Goal: Transaction & Acquisition: Purchase product/service

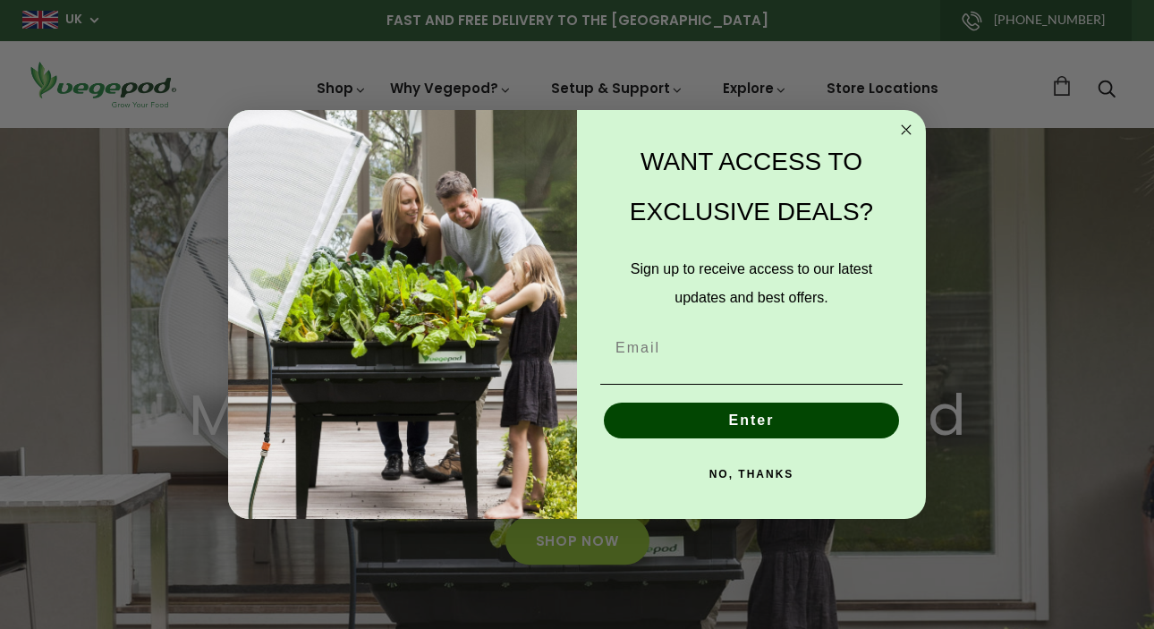
click at [776, 472] on button "NO, THANKS" at bounding box center [751, 474] width 302 height 36
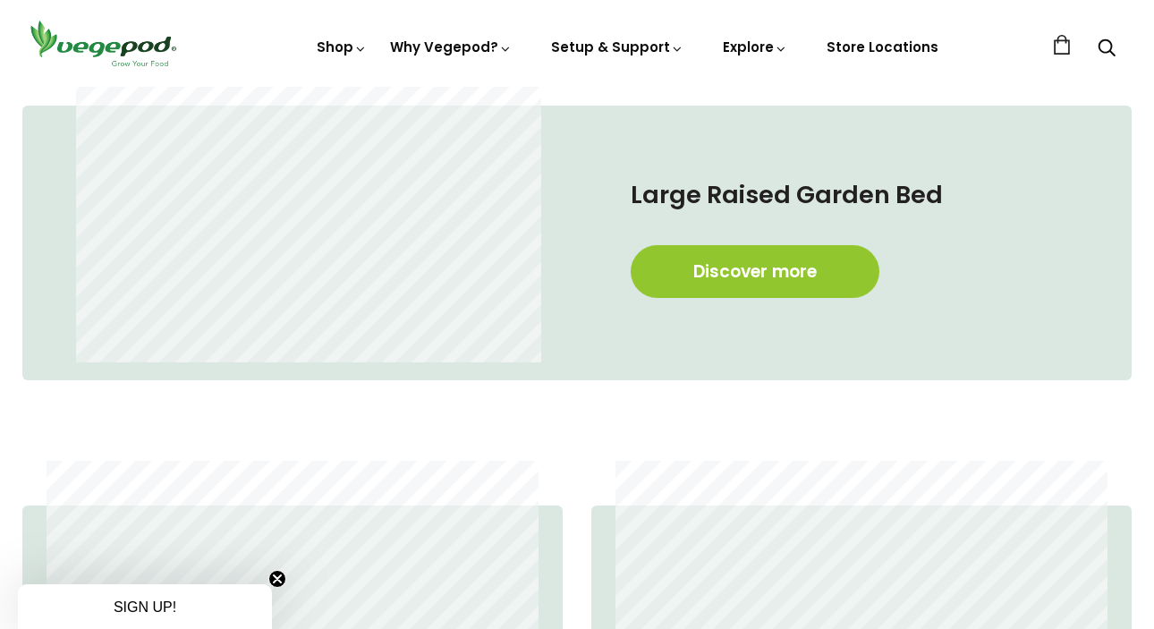
scroll to position [902, 0]
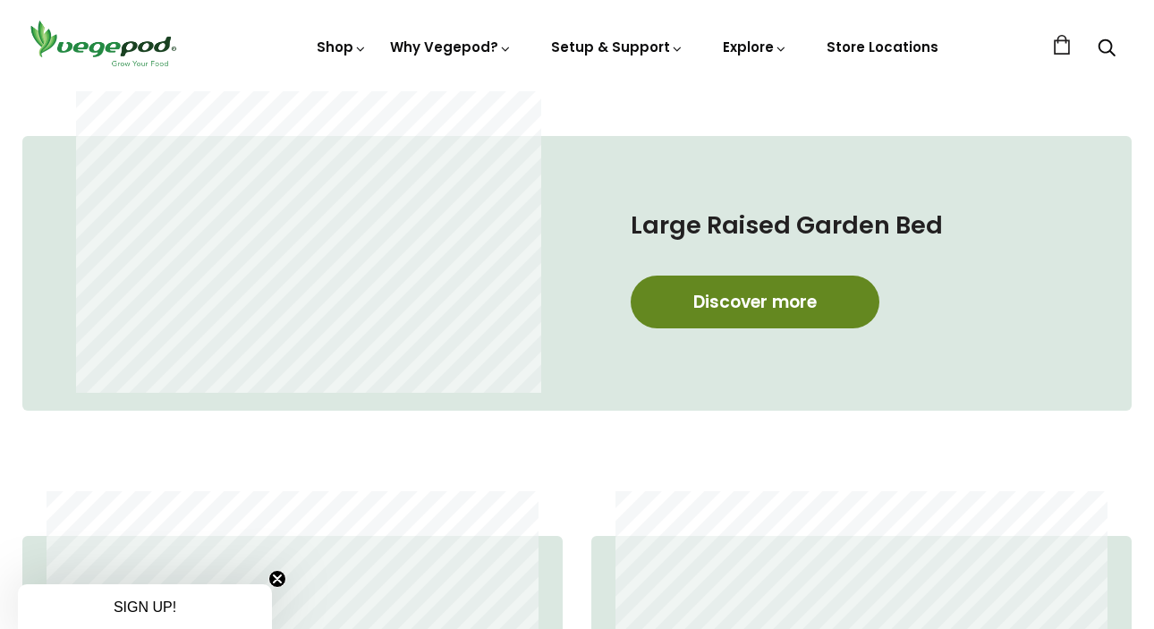
click at [778, 296] on link "Discover more" at bounding box center [755, 302] width 249 height 53
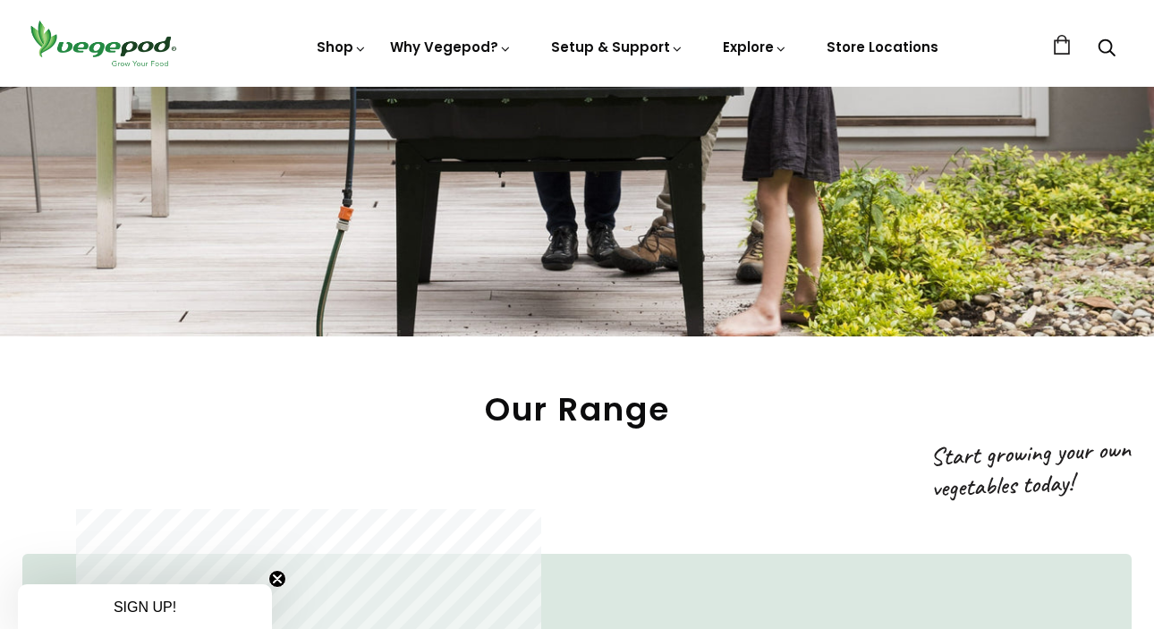
scroll to position [477, 0]
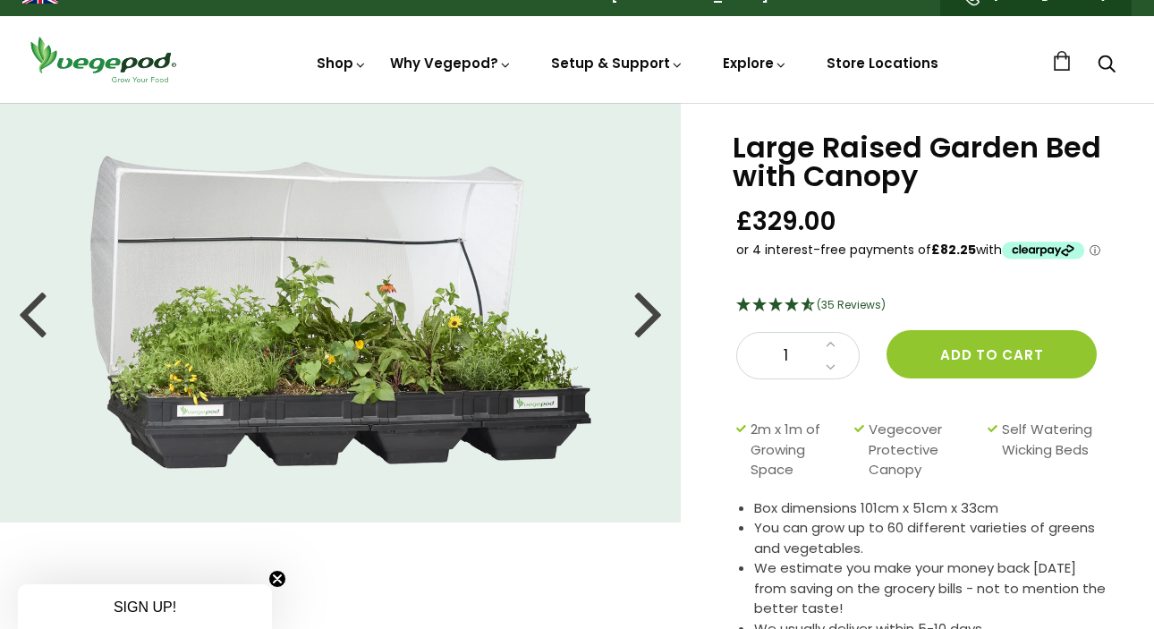
scroll to position [9, 0]
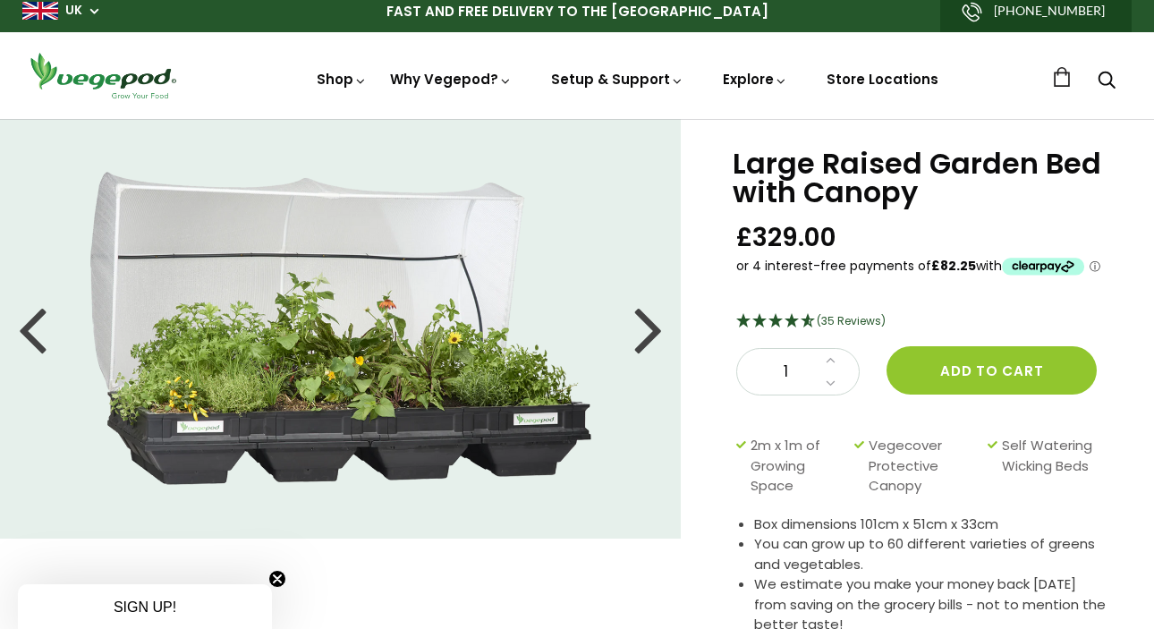
click at [651, 333] on div at bounding box center [648, 328] width 29 height 81
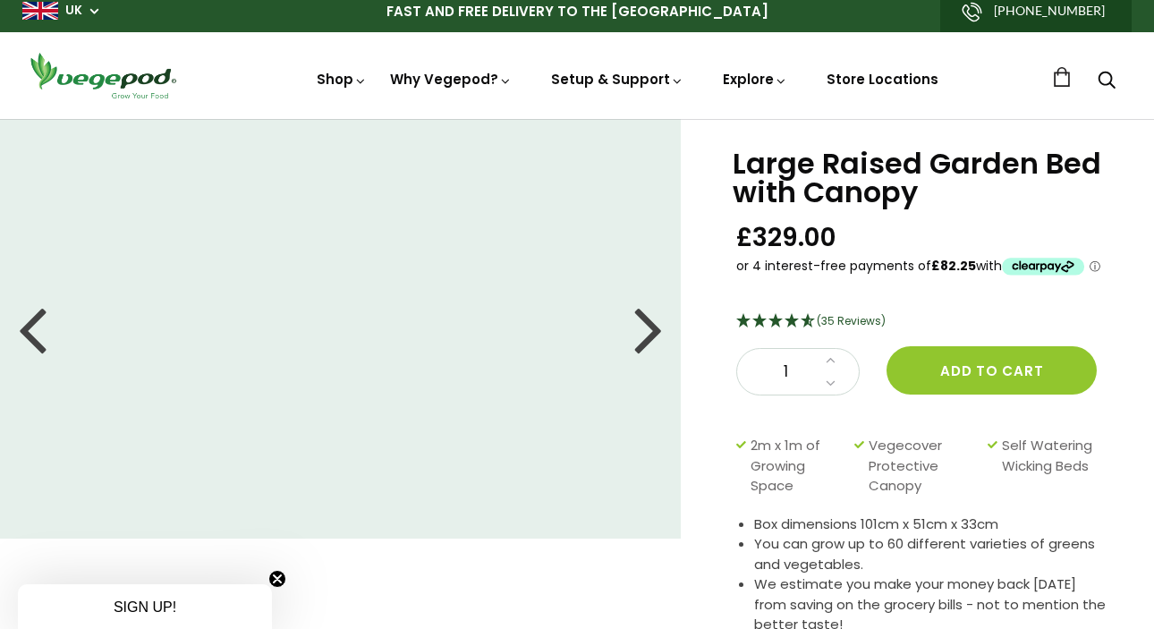
click at [651, 333] on div at bounding box center [648, 328] width 29 height 81
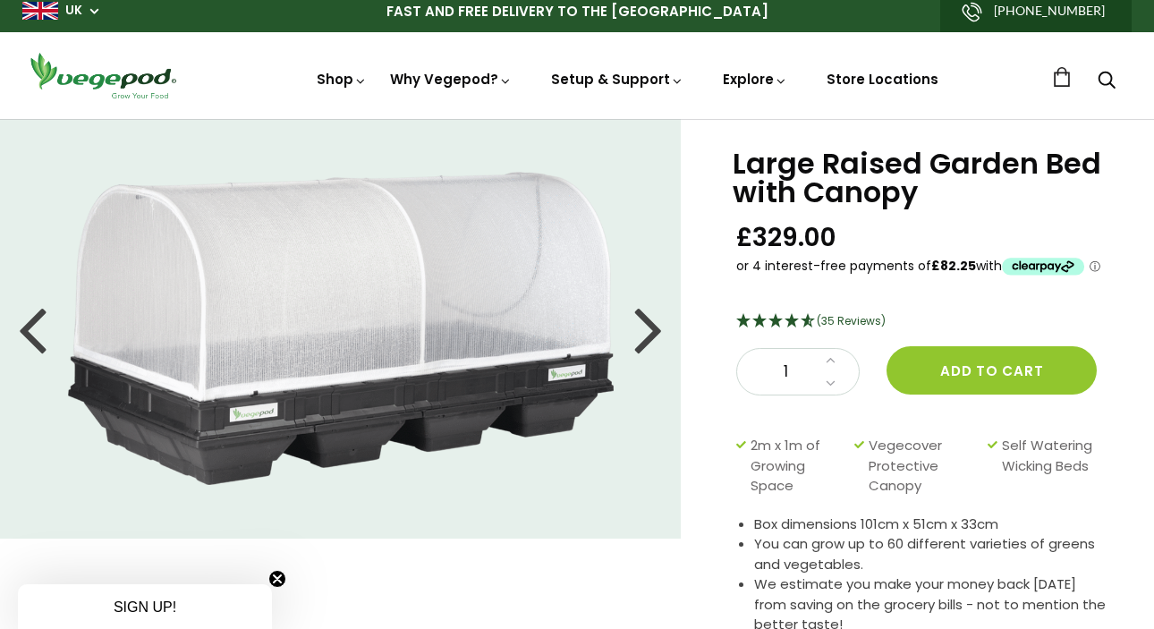
click at [651, 333] on div at bounding box center [648, 328] width 29 height 81
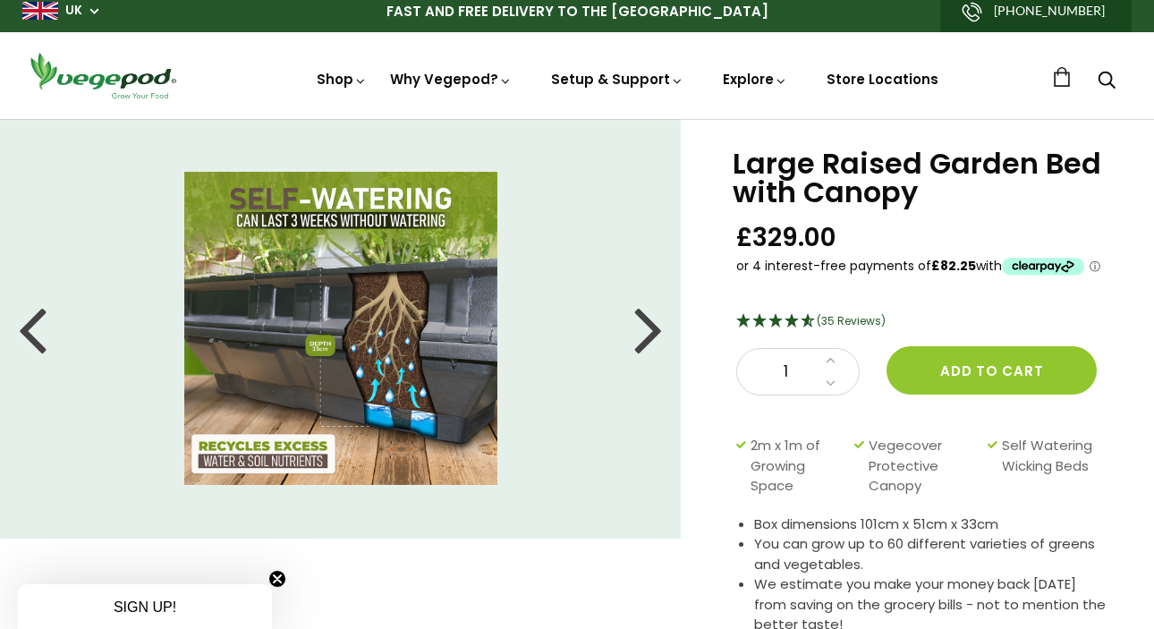
click at [651, 333] on div at bounding box center [648, 328] width 29 height 81
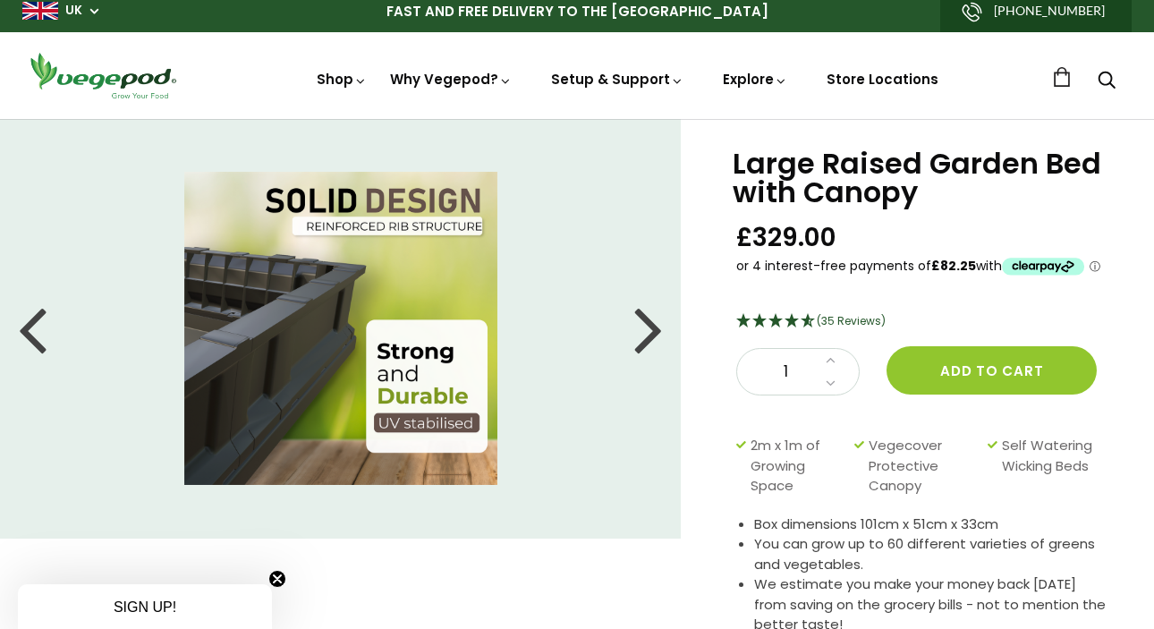
click at [651, 333] on div at bounding box center [648, 328] width 29 height 81
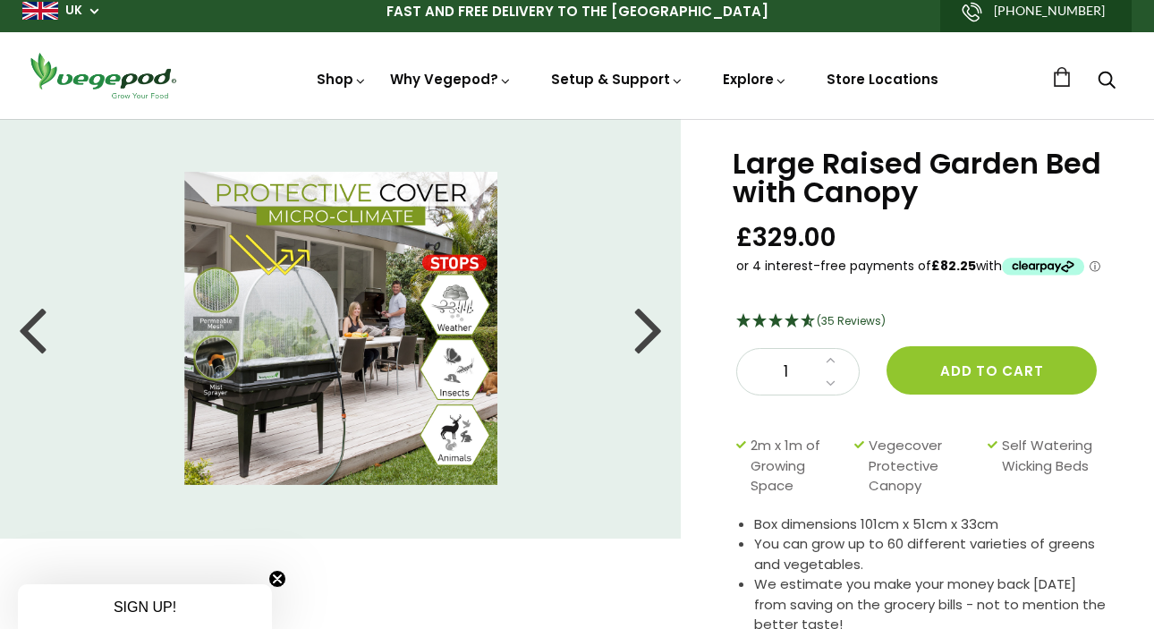
click at [651, 333] on div at bounding box center [648, 328] width 29 height 81
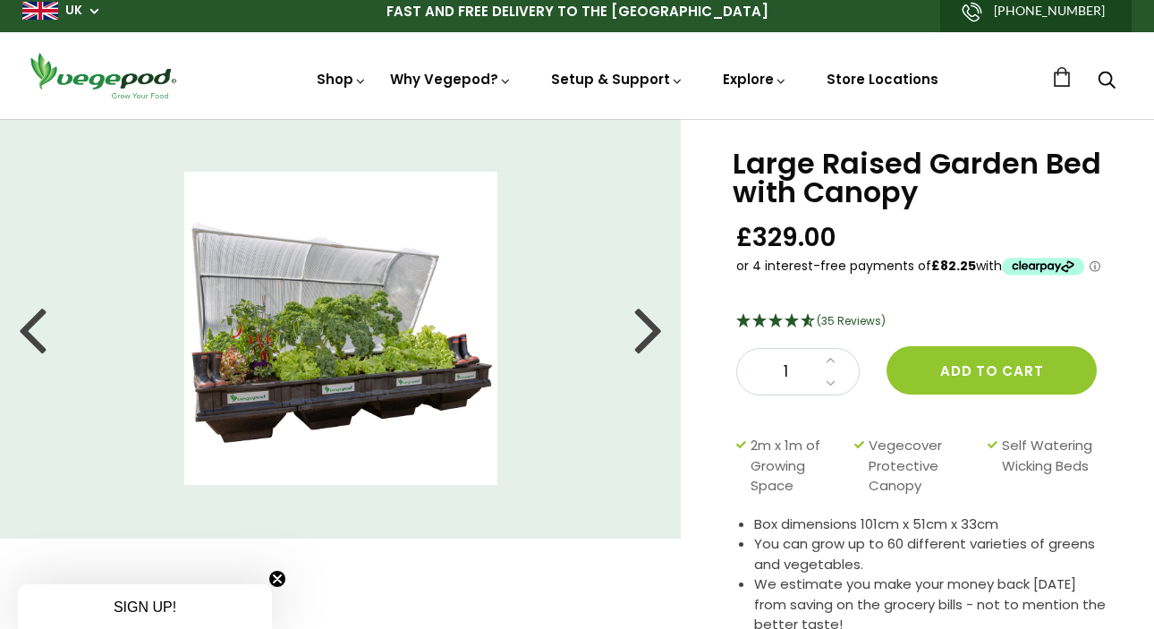
click at [651, 333] on div at bounding box center [648, 328] width 29 height 81
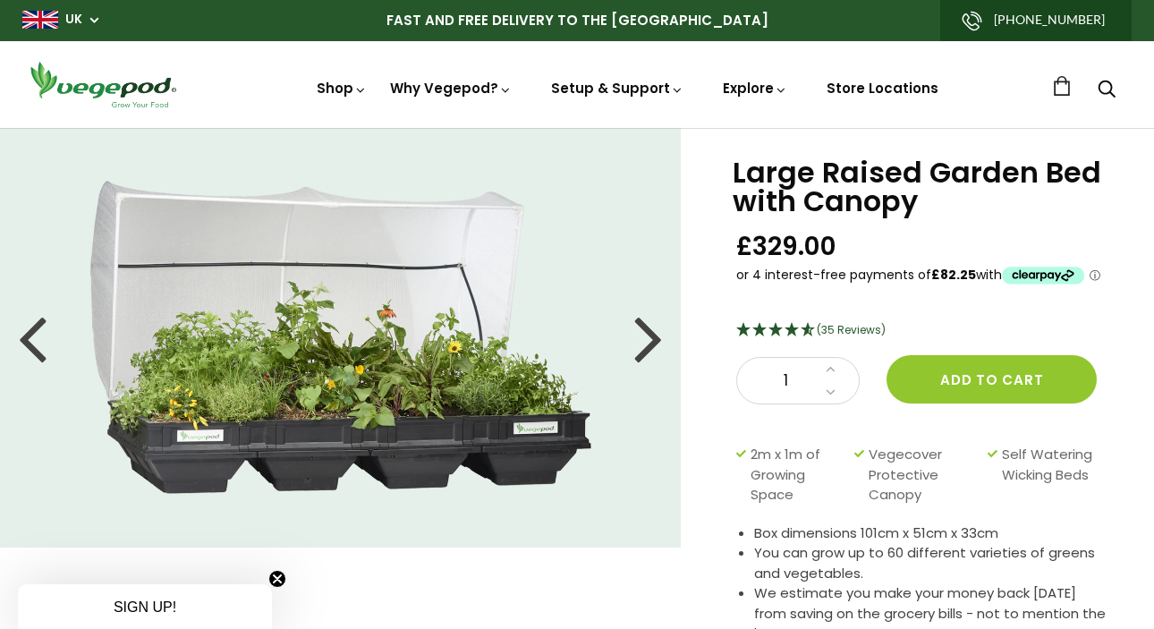
scroll to position [0, 0]
